Goal: Information Seeking & Learning: Check status

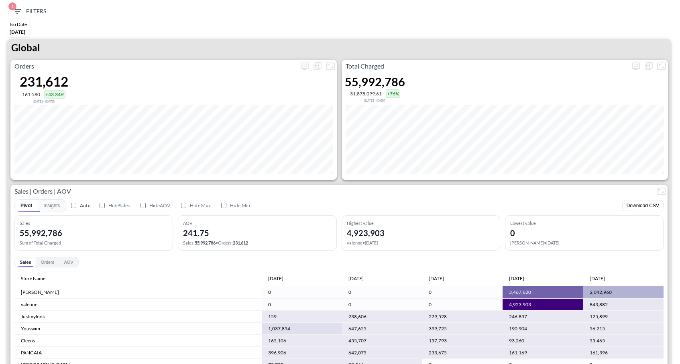
click at [198, 34] on div "Iso Date Jun 01, 2025" at bounding box center [340, 29] width 672 height 20
click at [636, 70] on icon "more" at bounding box center [636, 66] width 10 height 10
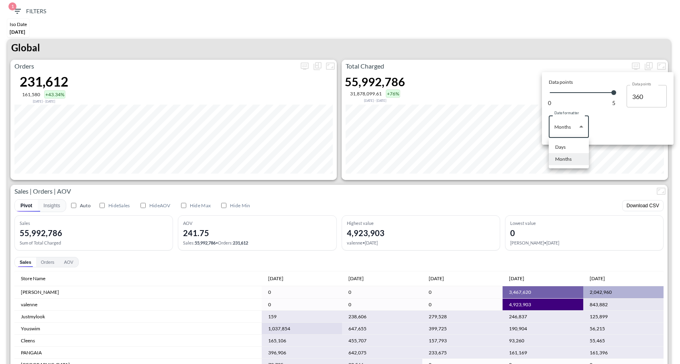
click at [583, 125] on body "BI.P.EYE, Interactive Analytics Dashboards 1 Filters Iso Date [DATE] Global Ord…" at bounding box center [340, 182] width 680 height 364
click at [567, 144] on li "Days" at bounding box center [569, 147] width 40 height 12
type input "Days"
type input "137"
click at [573, 44] on div at bounding box center [340, 182] width 680 height 364
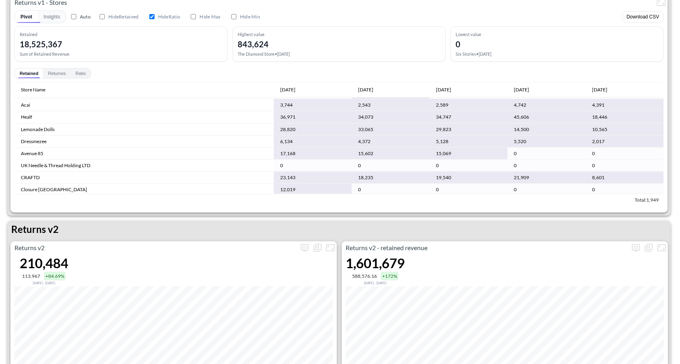
scroll to position [936, 0]
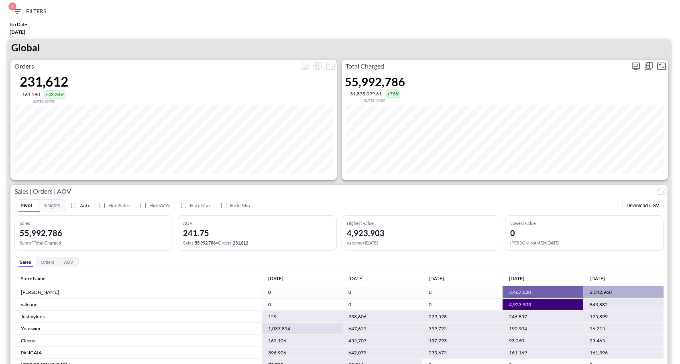
click at [635, 67] on icon "more" at bounding box center [636, 66] width 10 height 10
click at [573, 120] on body "BI.P.EYE, Interactive Analytics Dashboards 1 Filters Iso Date [DATE] Global Ord…" at bounding box center [340, 182] width 680 height 364
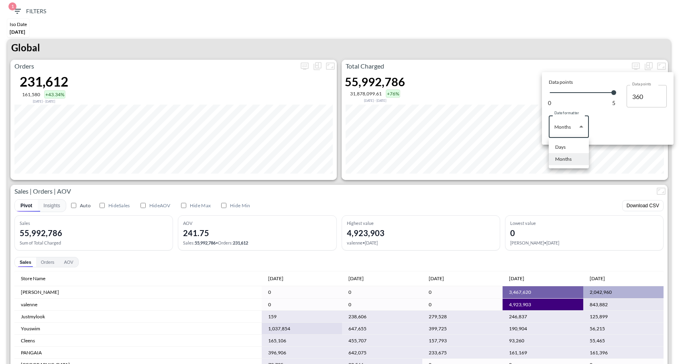
click at [565, 143] on li "Days" at bounding box center [569, 147] width 40 height 12
type input "Days"
type input "137"
click at [573, 19] on div at bounding box center [340, 182] width 680 height 364
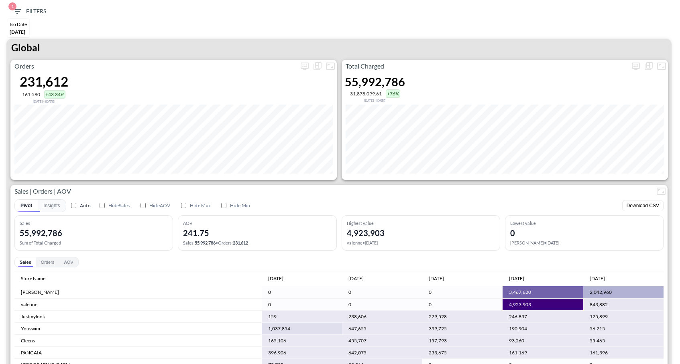
click at [23, 15] on span "1 Filters" at bounding box center [29, 11] width 34 height 10
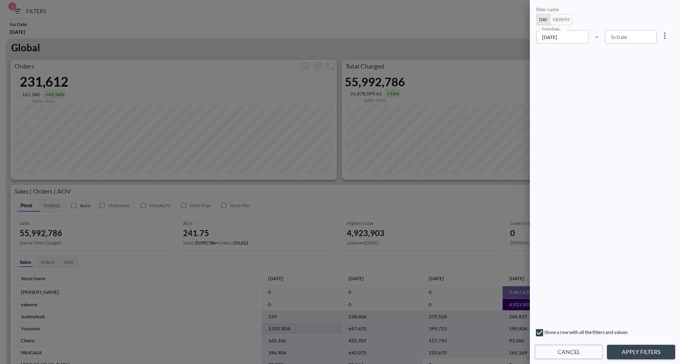
click at [576, 38] on input "[DATE]" at bounding box center [562, 37] width 52 height 14
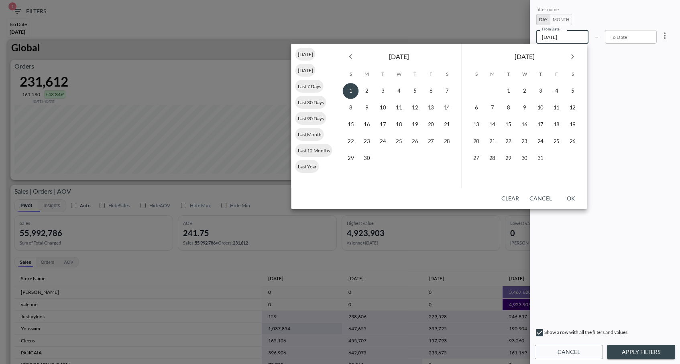
click at [571, 57] on icon "Next month" at bounding box center [573, 57] width 10 height 10
click at [523, 125] on button "15" at bounding box center [524, 125] width 16 height 16
type input "[DATE]"
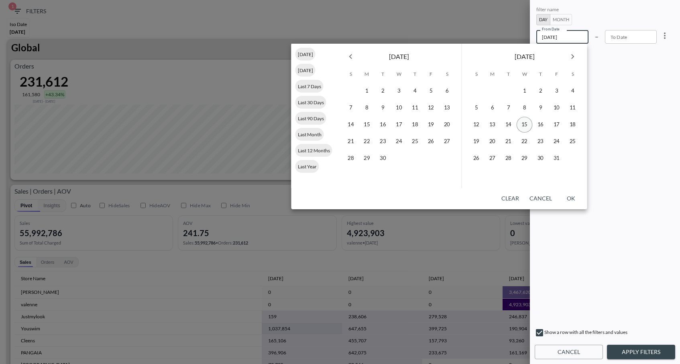
type input "YYYY-MM-DD"
click at [539, 125] on button "16" at bounding box center [540, 125] width 16 height 16
type input "[DATE]"
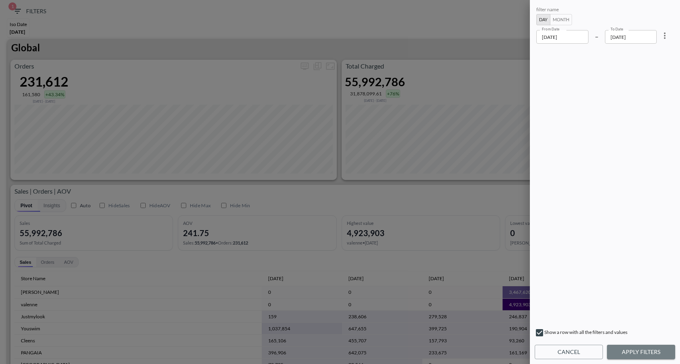
click at [642, 357] on button "Apply Filters" at bounding box center [641, 352] width 68 height 15
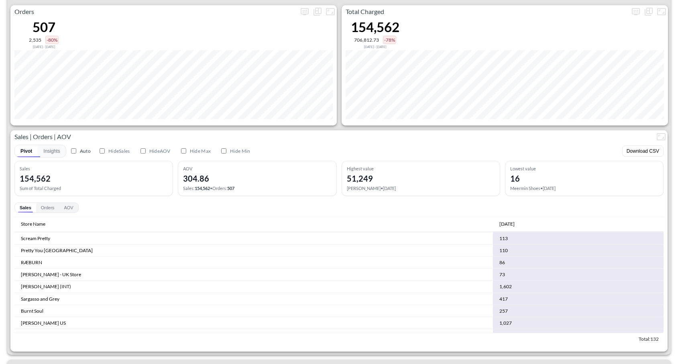
scroll to position [1497, 0]
